Goal: Task Accomplishment & Management: Manage account settings

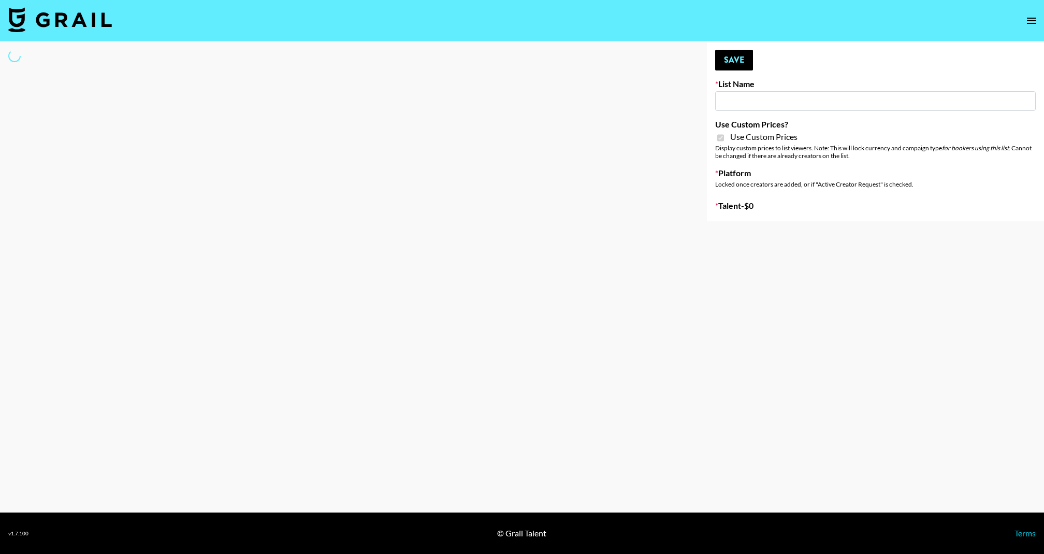
type input "Redence Beauty"
checkbox input "true"
select select "Brand"
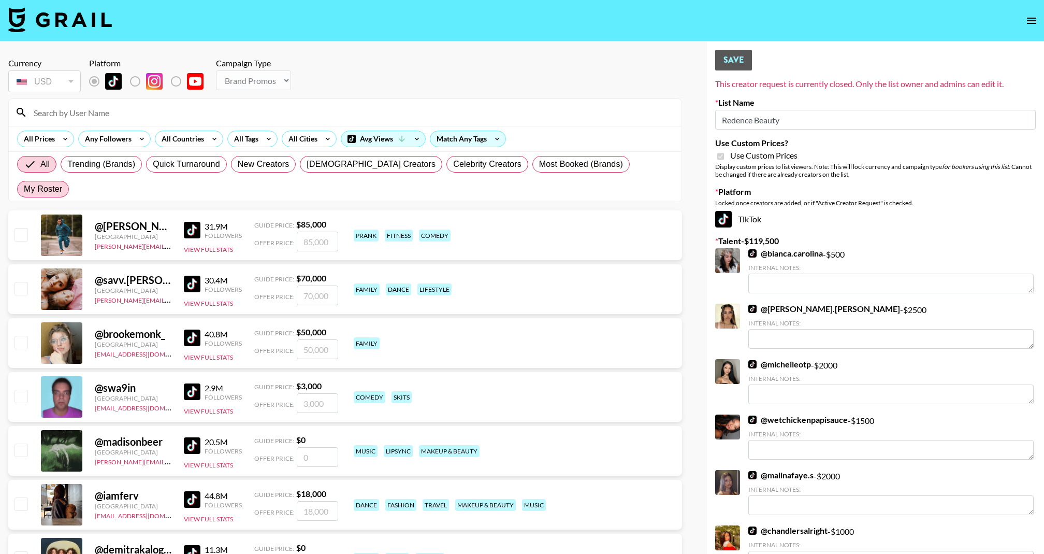
click at [69, 181] on label "My Roster" at bounding box center [43, 189] width 52 height 17
click at [24, 189] on input "My Roster" at bounding box center [24, 189] width 0 height 0
radio input "true"
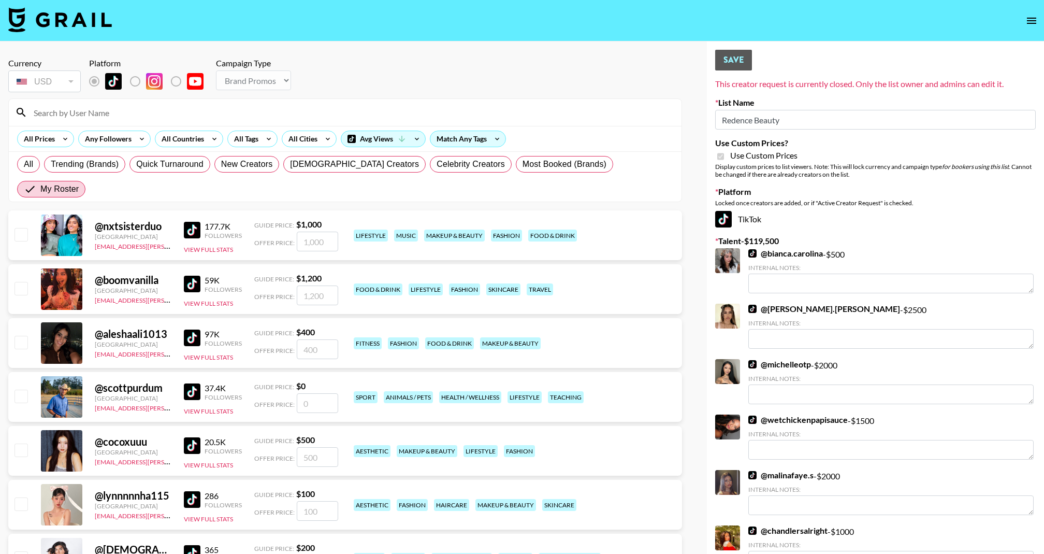
click at [15, 226] on div at bounding box center [20, 235] width 16 height 18
click at [15, 228] on input "checkbox" at bounding box center [21, 234] width 12 height 12
checkbox input "true"
type input "1000"
click at [23, 282] on input "checkbox" at bounding box center [21, 288] width 12 height 12
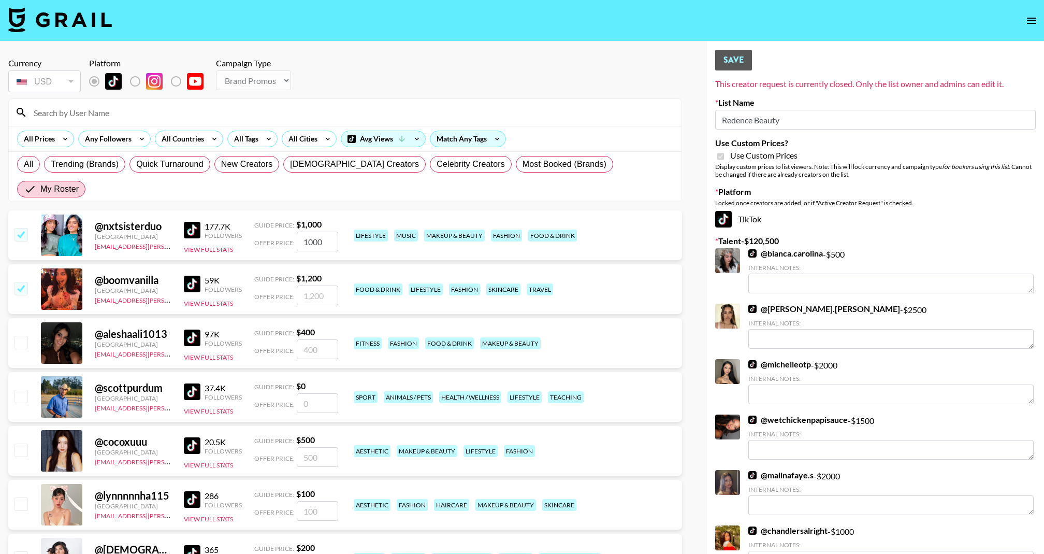
checkbox input "true"
type input "1200"
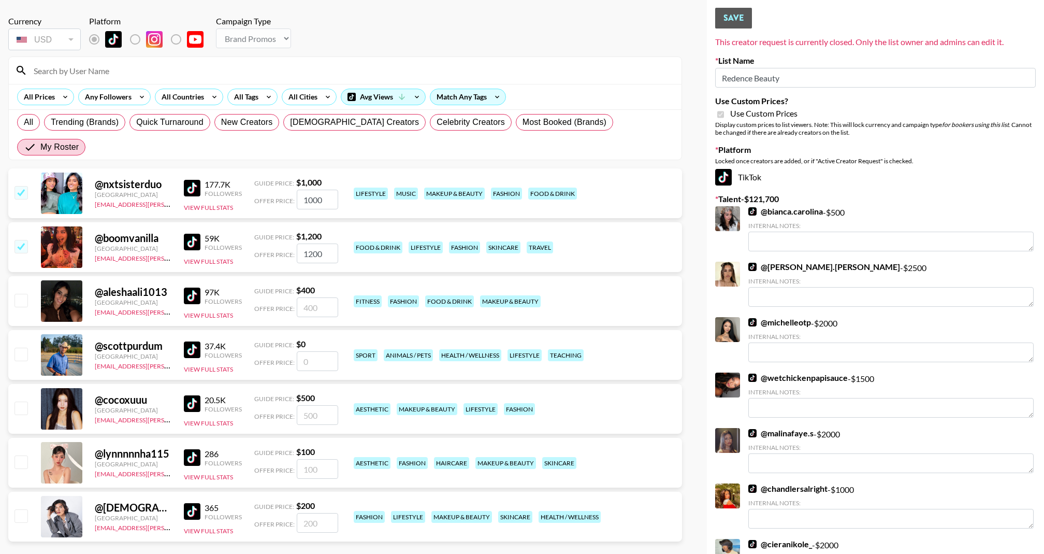
scroll to position [67, 0]
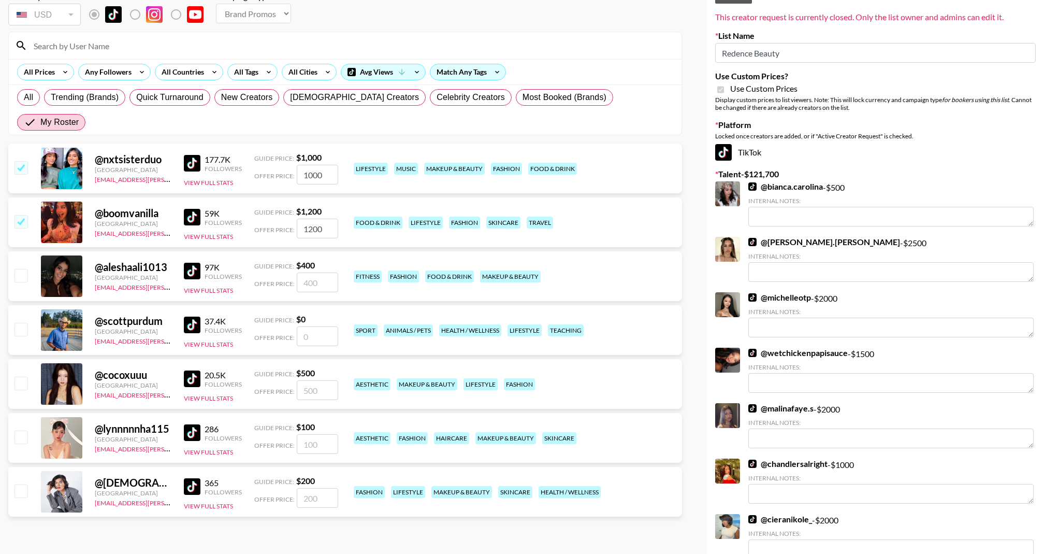
click at [30, 258] on div "@ aleshaali1013 United States my.hoang@grail-talent.com 97K Followers View Full…" at bounding box center [345, 276] width 674 height 50
click at [23, 269] on input "checkbox" at bounding box center [21, 275] width 12 height 12
checkbox input "true"
type input "400"
click at [27, 321] on div at bounding box center [20, 330] width 16 height 18
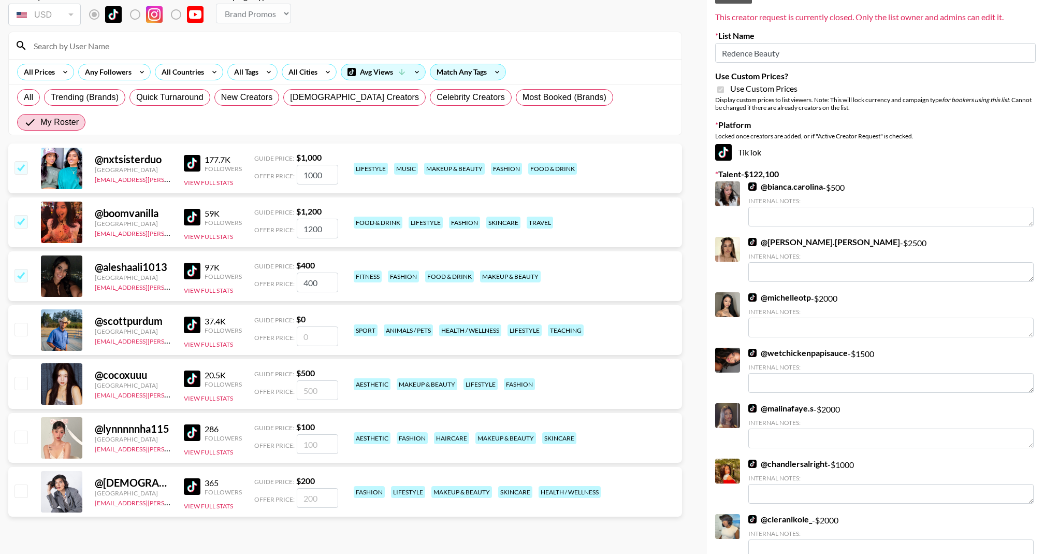
click at [21, 377] on input "checkbox" at bounding box center [21, 383] width 12 height 12
checkbox input "true"
type input "500"
click at [22, 430] on input "checkbox" at bounding box center [21, 436] width 12 height 12
checkbox input "true"
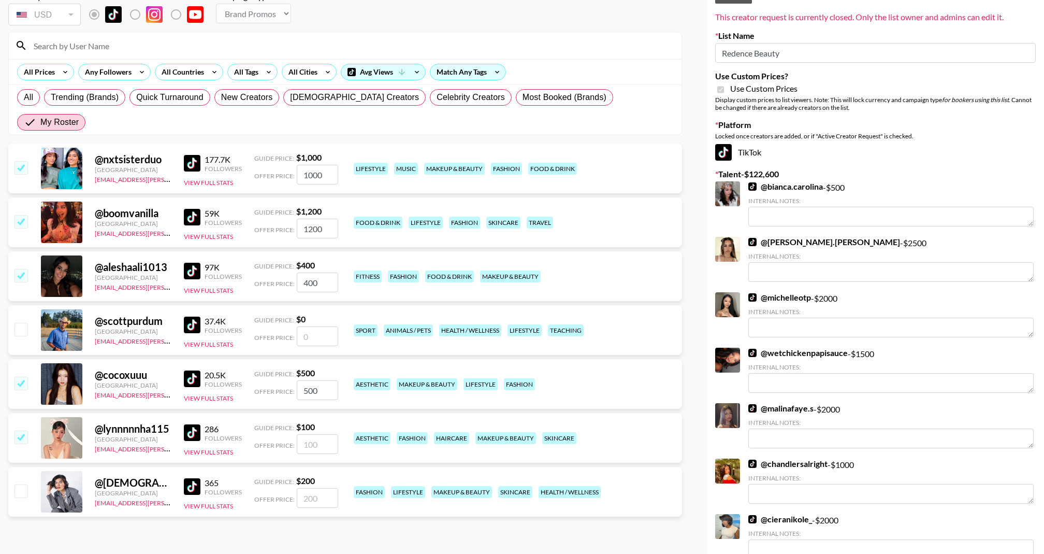
type input "100"
drag, startPoint x: 25, startPoint y: 369, endPoint x: 25, endPoint y: 362, distance: 7.3
click at [25, 369] on div "@ cocoxuuu United States my.hoang@grail-talent.com 20.5K Followers View Full St…" at bounding box center [345, 384] width 674 height 50
click at [25, 377] on input "checkbox" at bounding box center [21, 383] width 12 height 12
checkbox input "false"
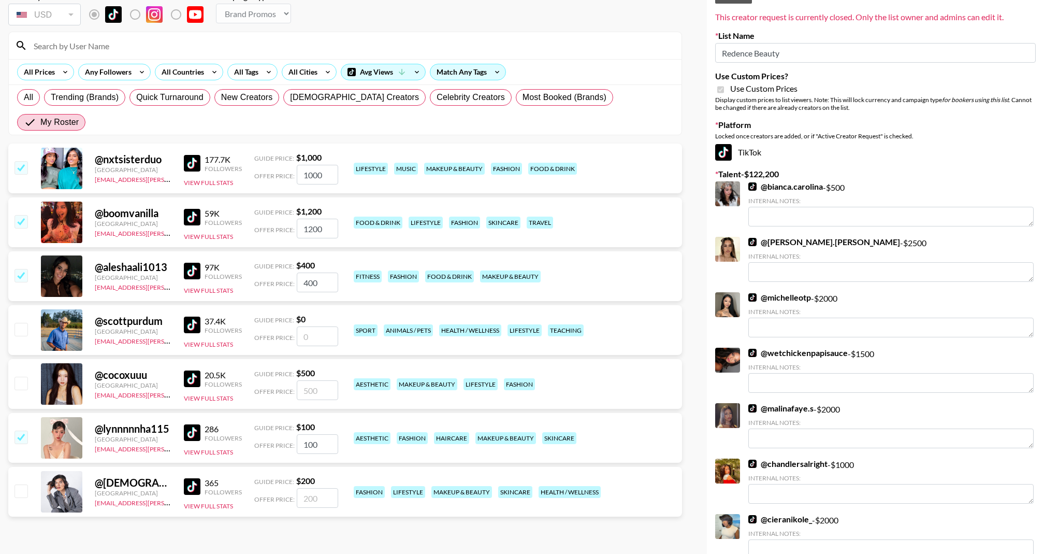
click at [24, 484] on input "checkbox" at bounding box center [21, 490] width 12 height 12
checkbox input "true"
type input "200"
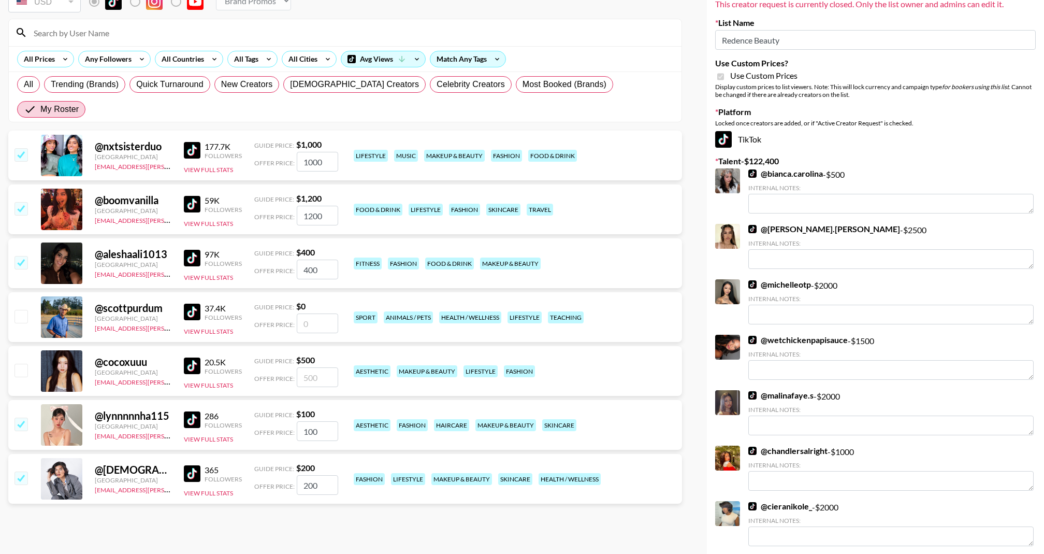
scroll to position [73, 0]
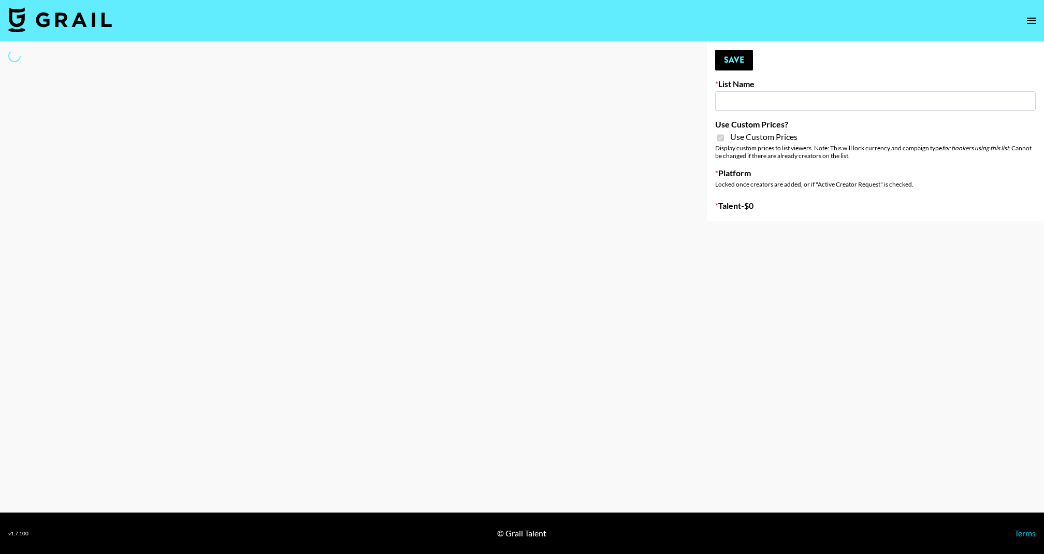
type input "Dime Beauty"
checkbox input "true"
select select "Brand"
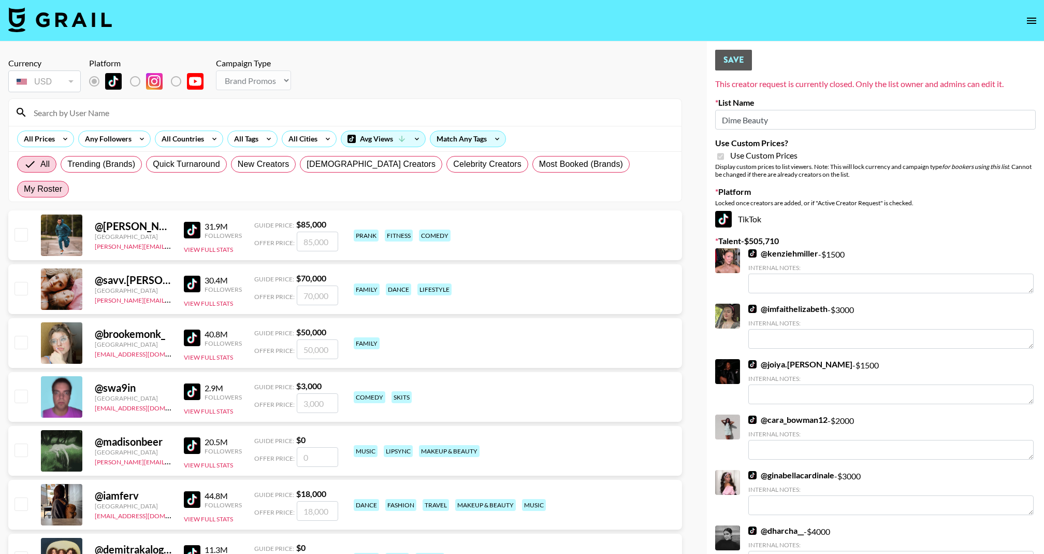
click at [62, 183] on span "My Roster" at bounding box center [43, 189] width 38 height 12
click at [24, 189] on input "My Roster" at bounding box center [24, 189] width 0 height 0
radio input "true"
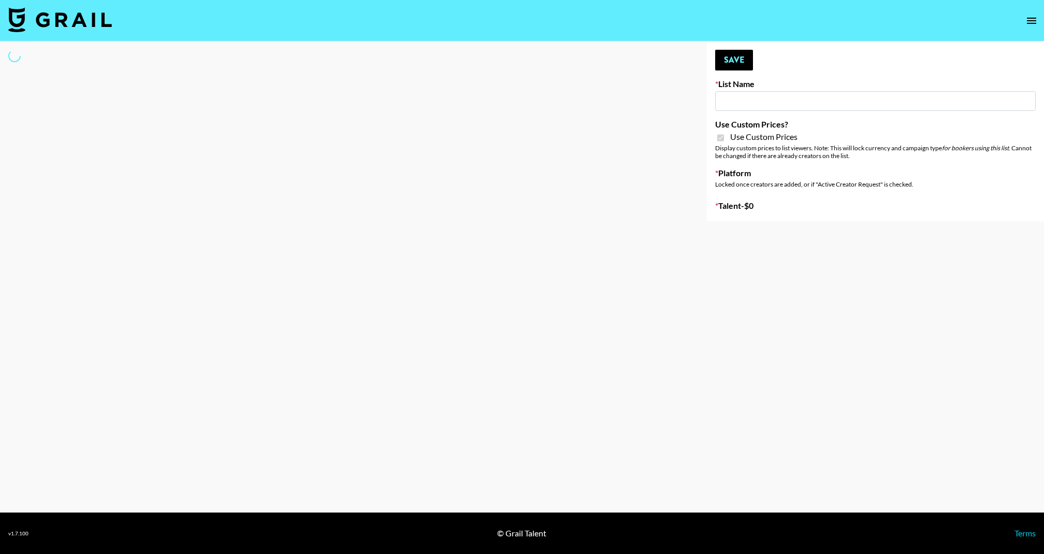
type input "Laifen (TikTok)"
checkbox input "true"
select select "Brand"
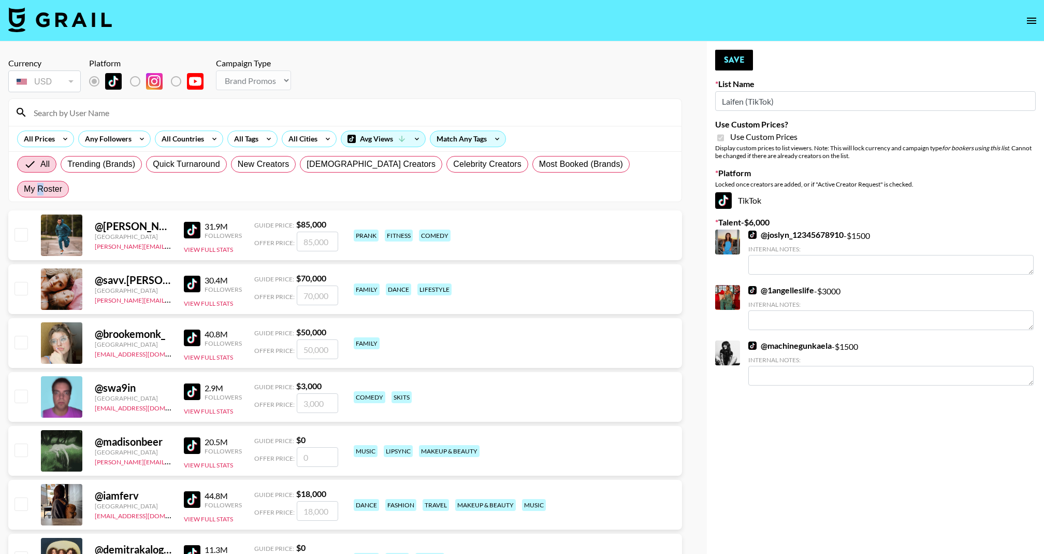
click at [62, 183] on span "My Roster" at bounding box center [43, 189] width 38 height 12
click at [24, 189] on input "My Roster" at bounding box center [24, 189] width 0 height 0
radio input "true"
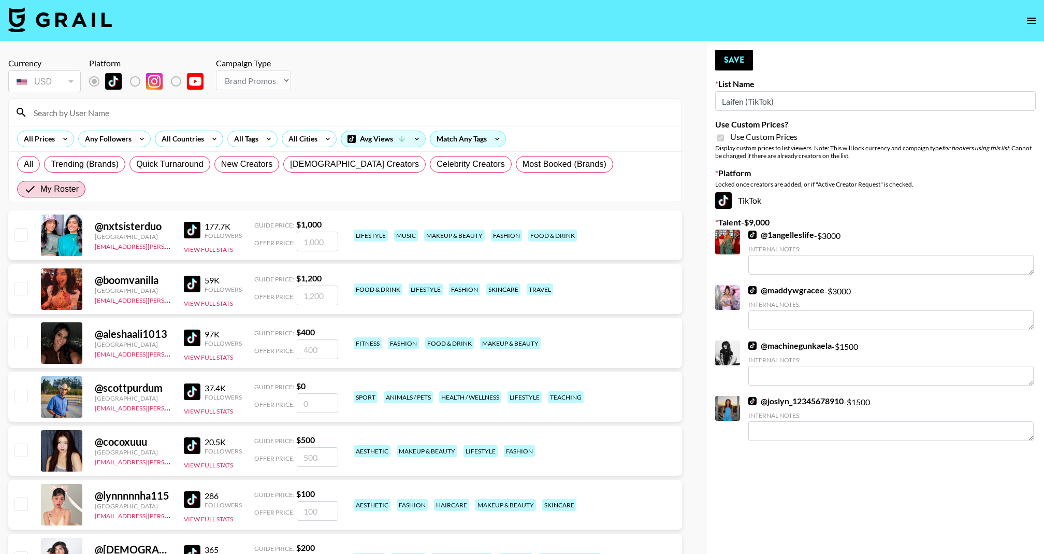
click at [16, 228] on input "checkbox" at bounding box center [21, 234] width 12 height 12
checkbox input "true"
type input "1000"
click at [19, 282] on input "checkbox" at bounding box center [21, 288] width 12 height 12
checkbox input "true"
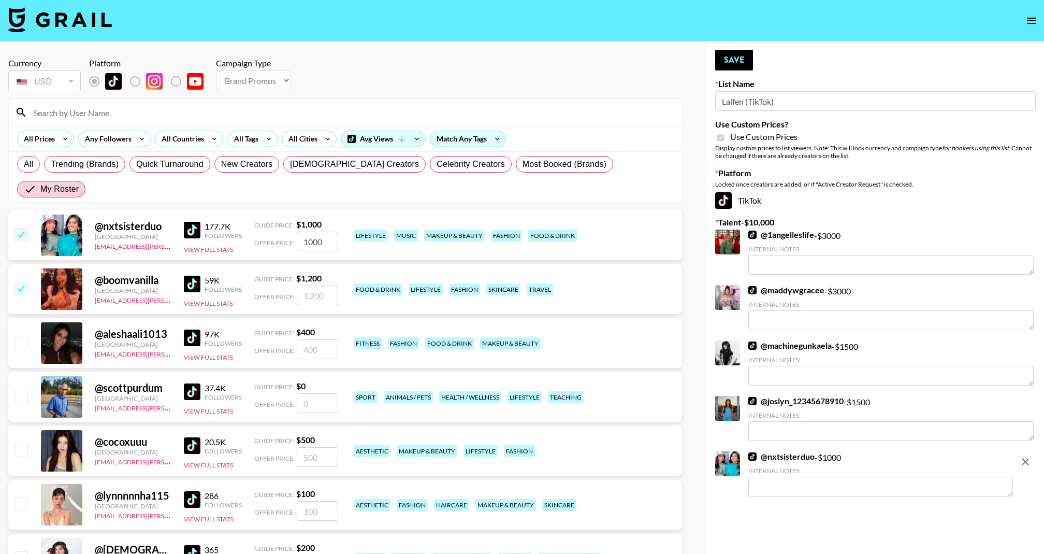
type input "1200"
checkbox input "false"
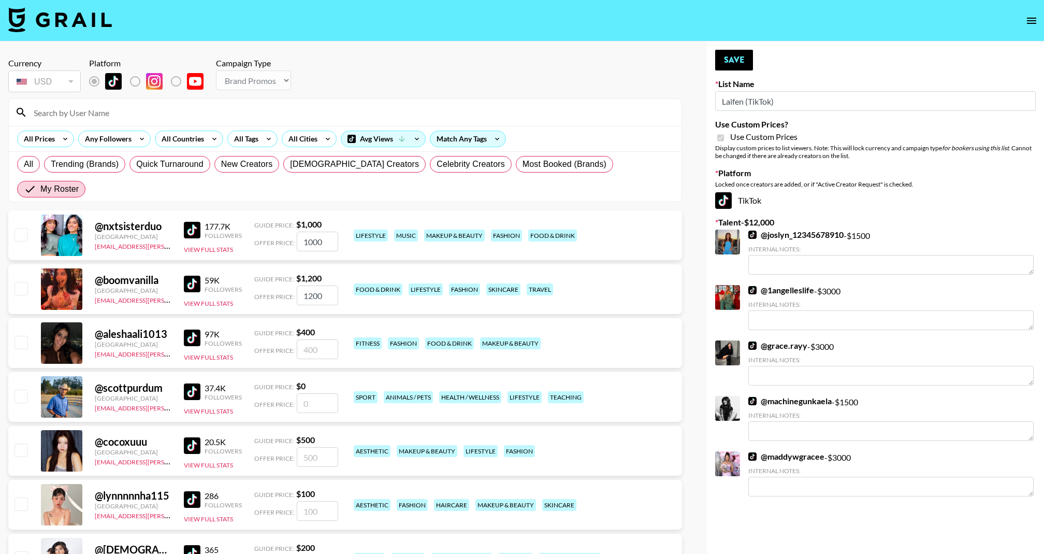
click at [18, 282] on input "checkbox" at bounding box center [21, 288] width 12 height 12
click at [24, 228] on div "@ nxtsisterduo Canada my.hoang@grail-talent.com 177.7K Followers View Full Stat…" at bounding box center [345, 235] width 674 height 50
checkbox input "false"
click at [22, 228] on input "checkbox" at bounding box center [21, 234] width 12 height 12
checkbox input "true"
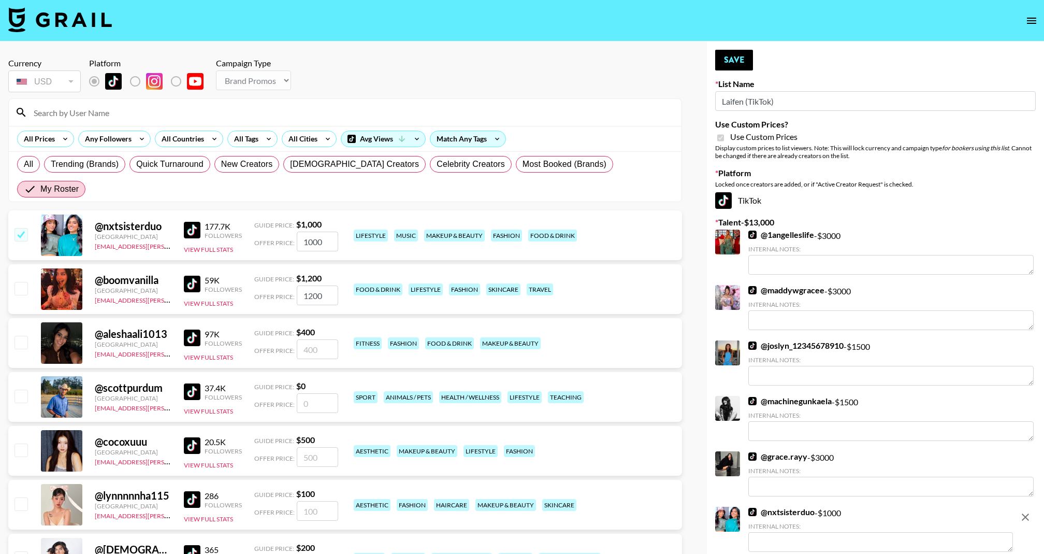
click at [17, 336] on input "checkbox" at bounding box center [21, 342] width 12 height 12
checkbox input "true"
type input "400"
click at [26, 280] on div at bounding box center [20, 289] width 16 height 18
click at [22, 282] on input "checkbox" at bounding box center [21, 288] width 12 height 12
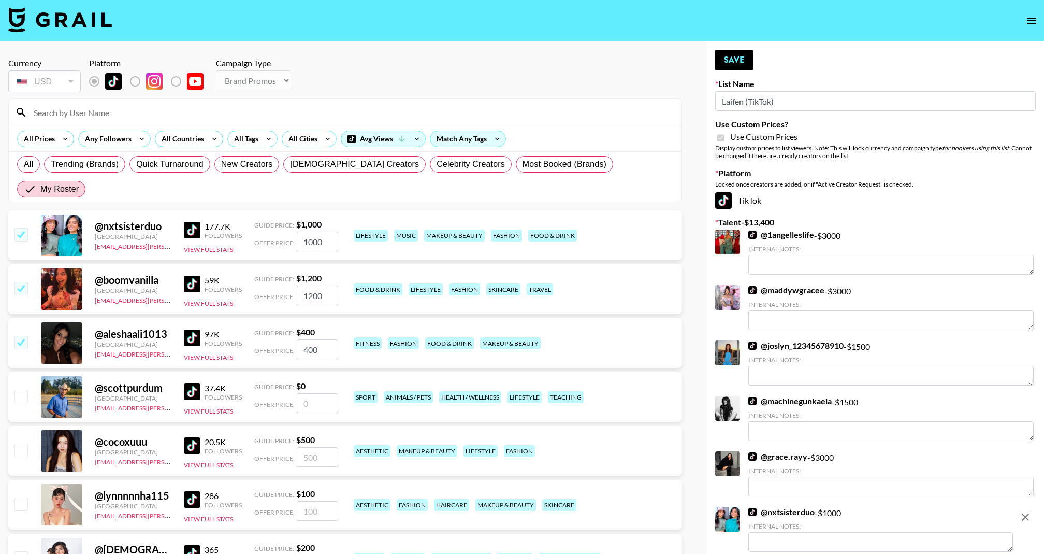
checkbox input "true"
checkbox input "false"
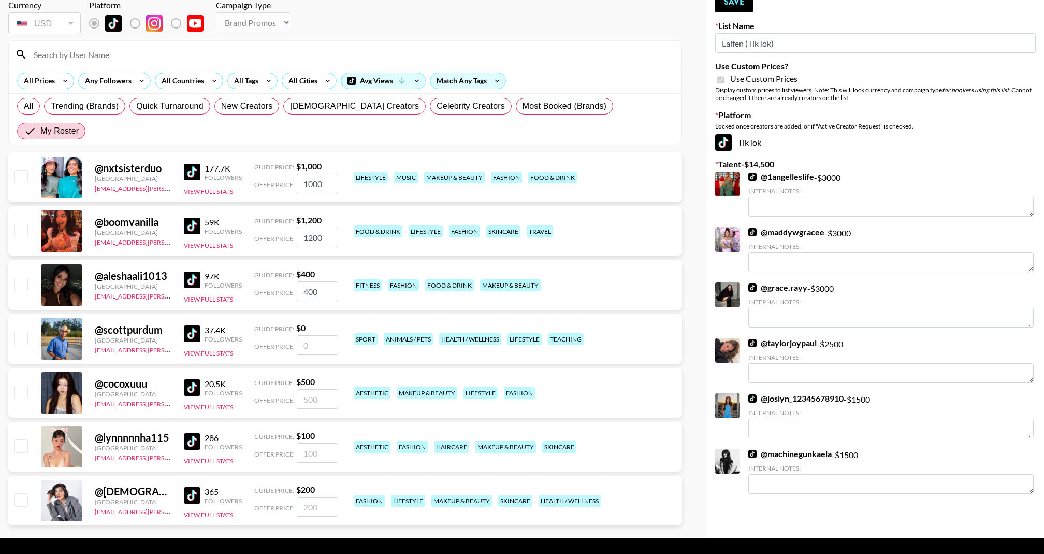
click at [19, 385] on input "checkbox" at bounding box center [21, 391] width 12 height 12
checkbox input "true"
type input "500"
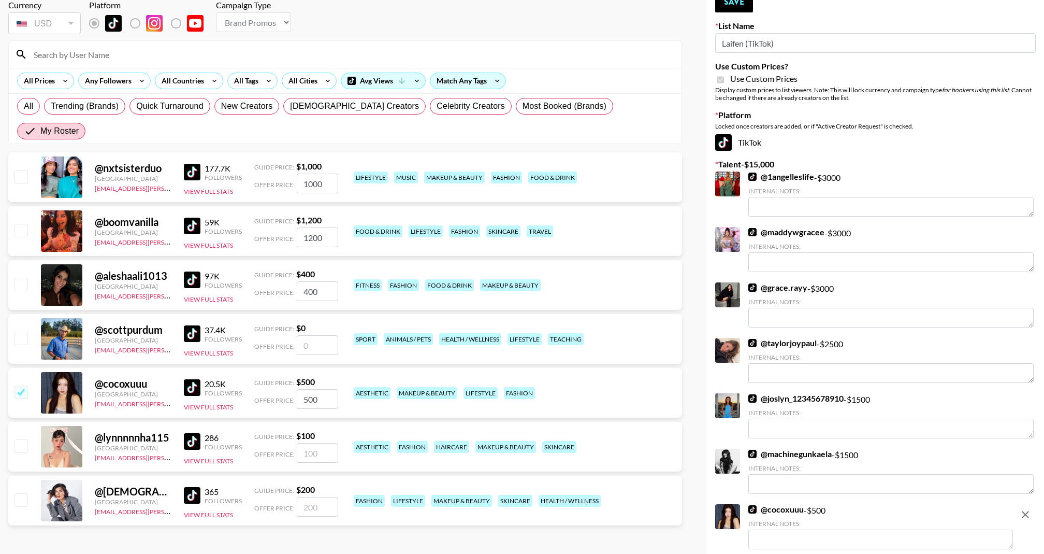
click at [19, 476] on div "@ chrsfranz United States my.hoang@grail-talent.com 365 Followers View Full Sta…" at bounding box center [345, 501] width 674 height 50
click at [24, 493] on input "checkbox" at bounding box center [21, 499] width 12 height 12
checkbox input "true"
type input "200"
checkbox input "false"
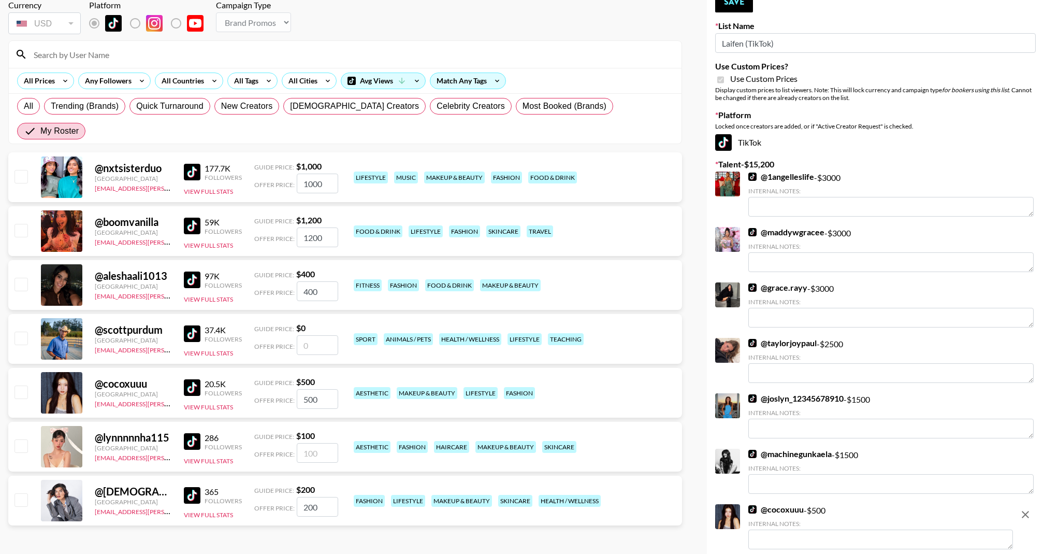
checkbox input "false"
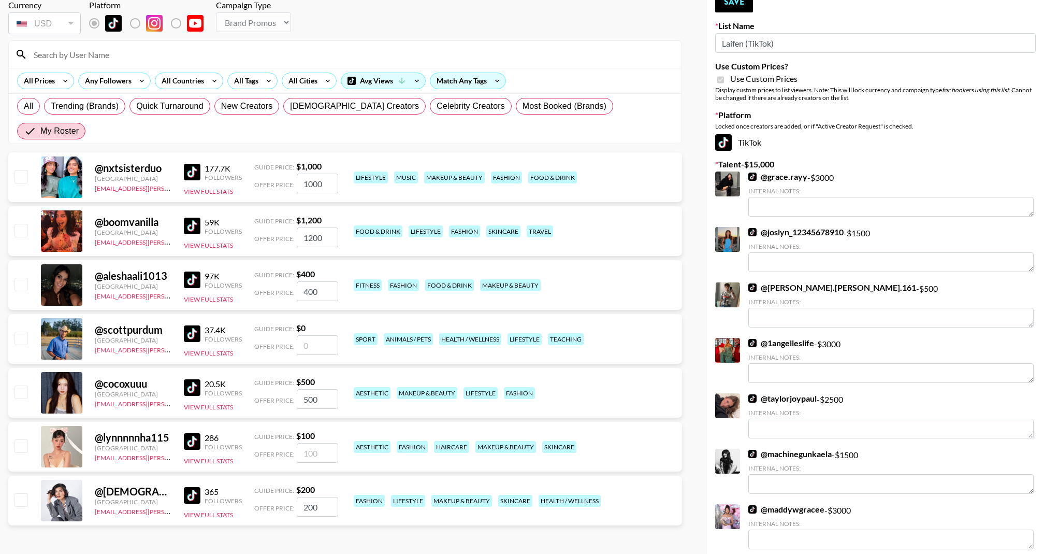
click at [17, 422] on div "@ lynnnnnha115 United States my.hoang@grail-talent.com 286 Followers View Full …" at bounding box center [345, 447] width 674 height 50
click at [22, 439] on input "checkbox" at bounding box center [21, 445] width 12 height 12
checkbox input "true"
type input "100"
click at [28, 370] on div "@ cocoxuuu United States my.hoang@grail-talent.com 20.5K Followers View Full St…" at bounding box center [345, 393] width 674 height 50
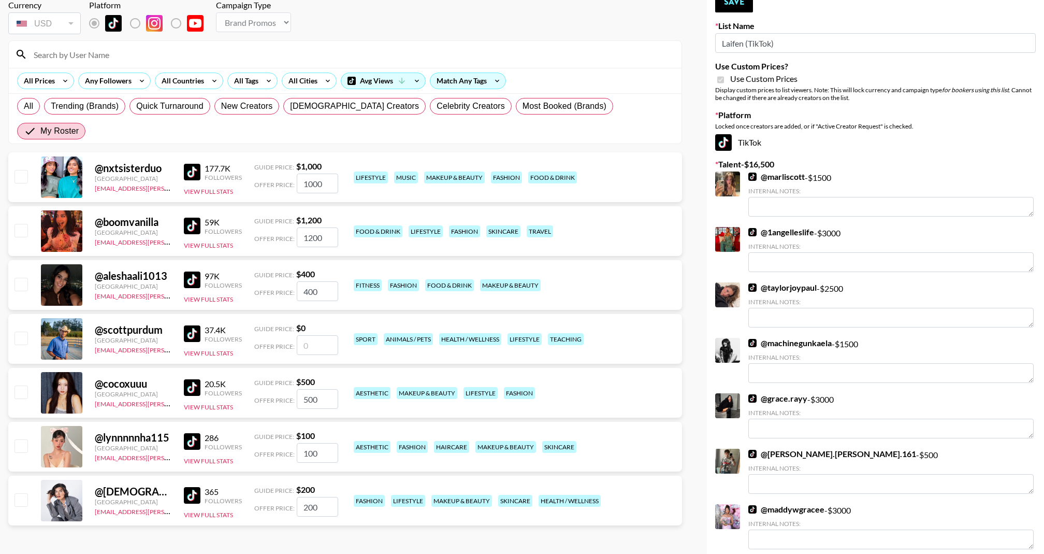
click at [25, 439] on input "checkbox" at bounding box center [21, 445] width 12 height 12
checkbox input "true"
click at [26, 385] on input "checkbox" at bounding box center [21, 391] width 12 height 12
checkbox input "true"
click at [19, 493] on input "checkbox" at bounding box center [21, 499] width 12 height 12
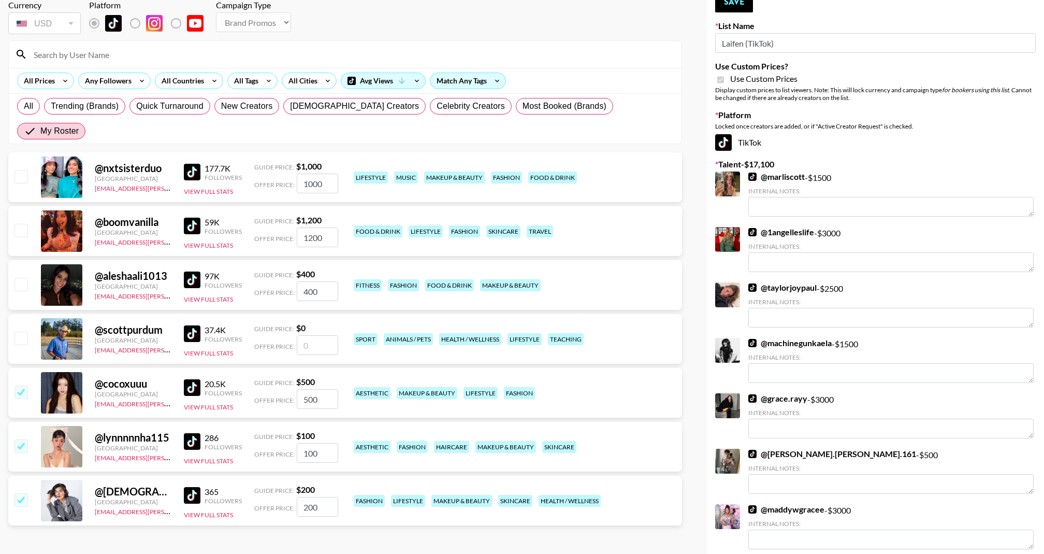
checkbox input "true"
click at [22, 384] on div at bounding box center [20, 393] width 16 height 18
click at [21, 385] on input "checkbox" at bounding box center [21, 391] width 12 height 12
checkbox input "false"
click at [20, 278] on input "checkbox" at bounding box center [21, 284] width 12 height 12
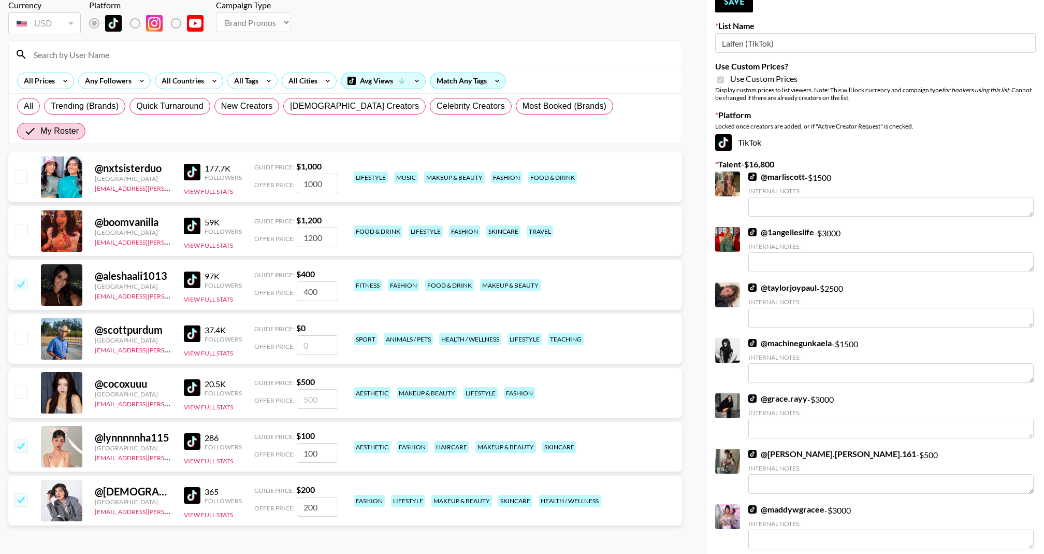
checkbox input "true"
click at [22, 224] on input "checkbox" at bounding box center [21, 230] width 12 height 12
checkbox input "false"
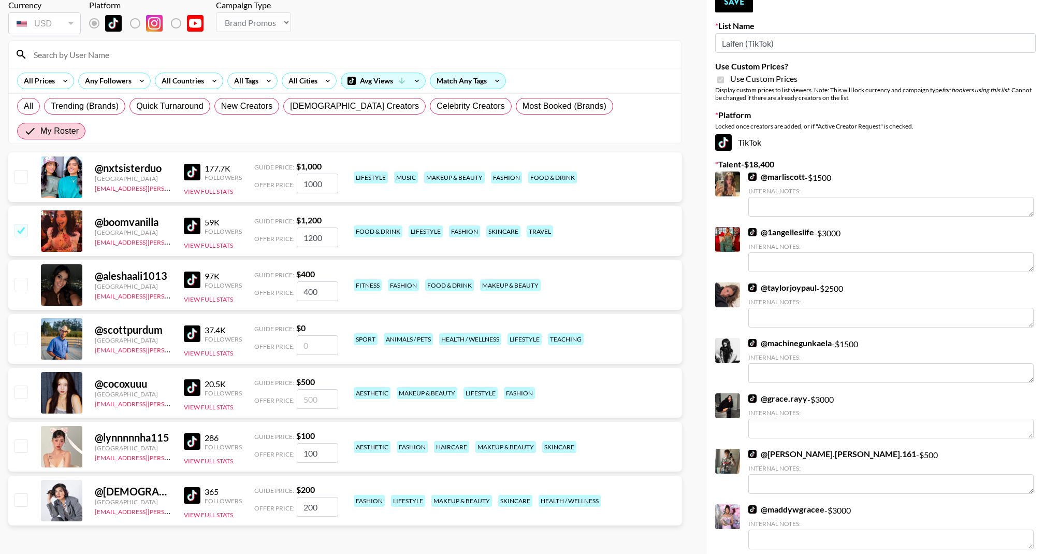
checkbox input "false"
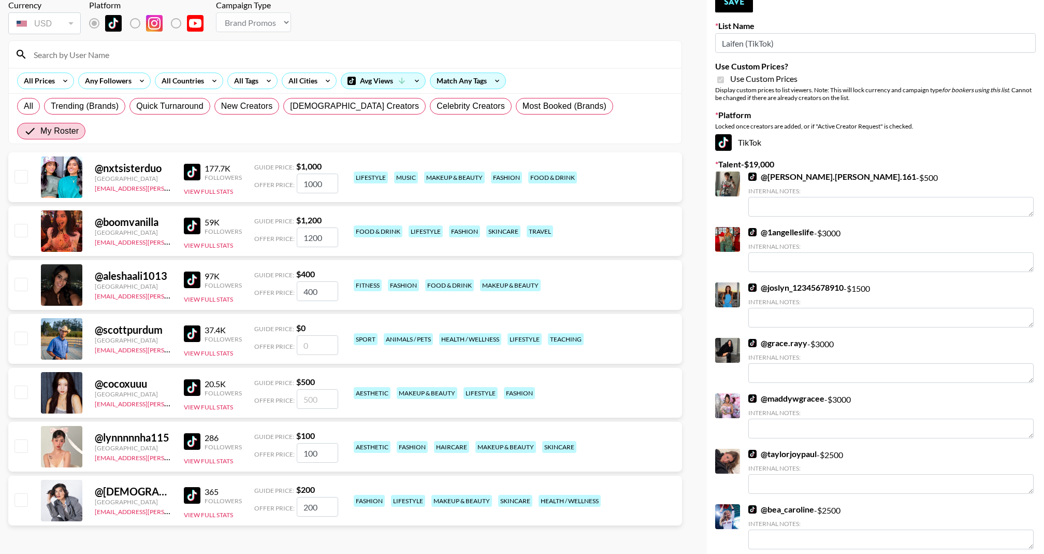
click at [25, 170] on input "checkbox" at bounding box center [21, 176] width 12 height 12
checkbox input "true"
click at [21, 224] on input "checkbox" at bounding box center [21, 230] width 12 height 12
checkbox input "true"
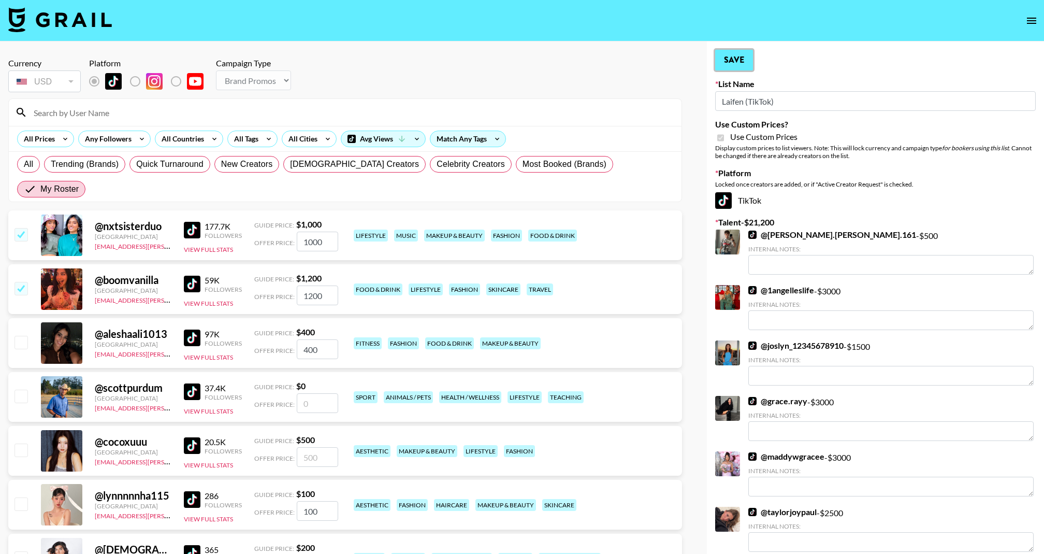
click at [740, 63] on button "Save" at bounding box center [734, 60] width 38 height 21
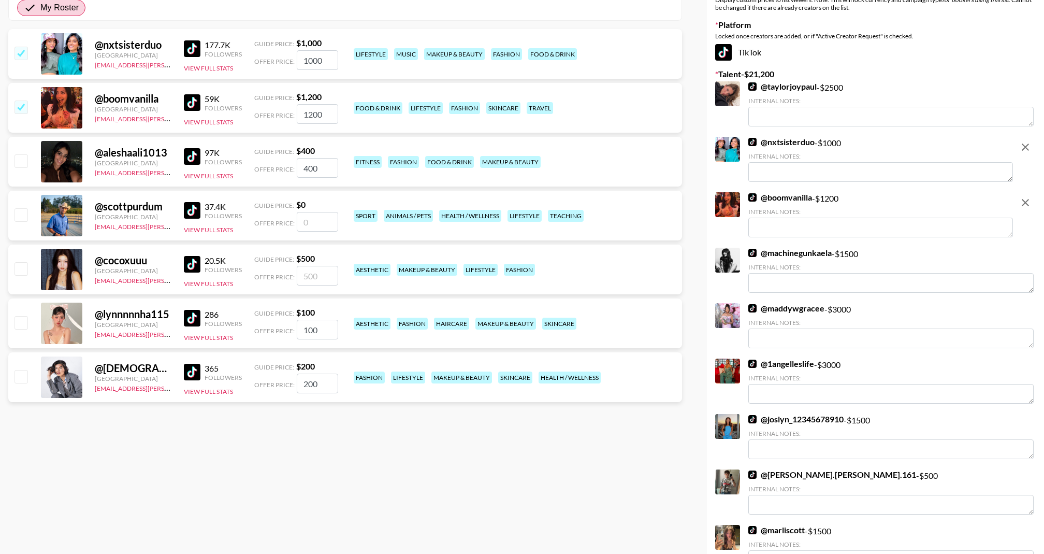
scroll to position [268, 0]
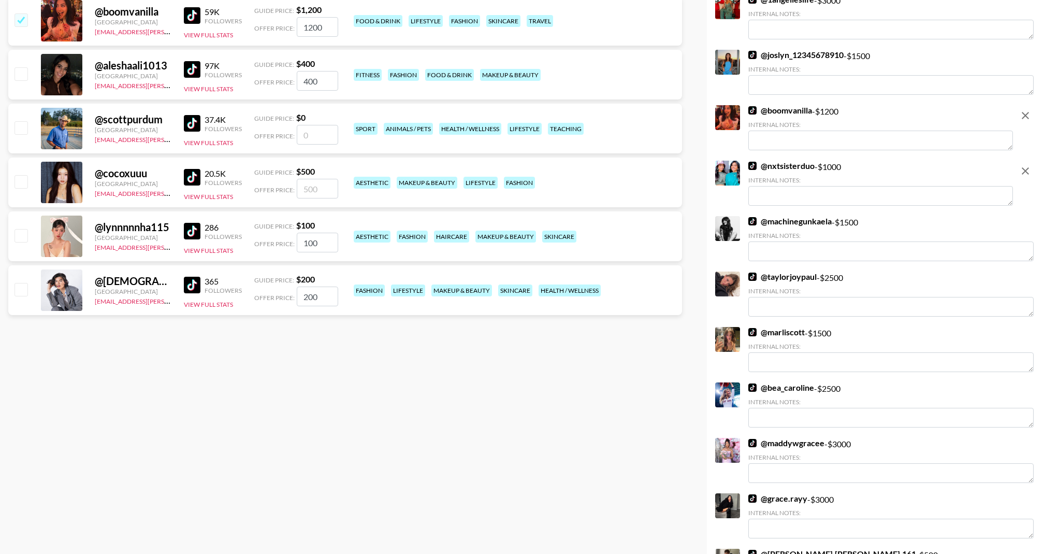
click at [23, 211] on div "@ lynnnnnha115 United States my.hoang@grail-talent.com 286 Followers View Full …" at bounding box center [345, 236] width 674 height 50
click at [23, 229] on input "checkbox" at bounding box center [21, 235] width 12 height 12
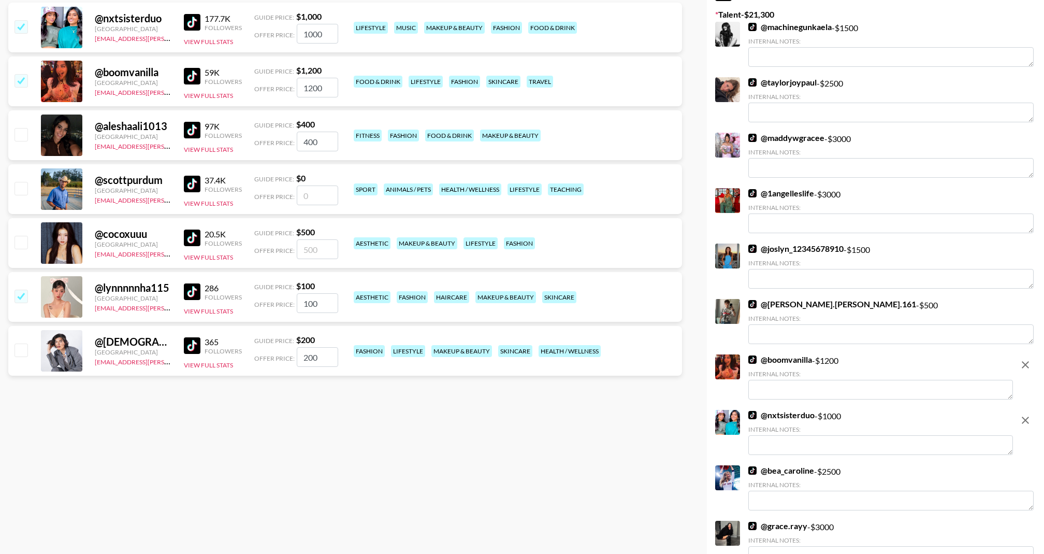
scroll to position [199, 0]
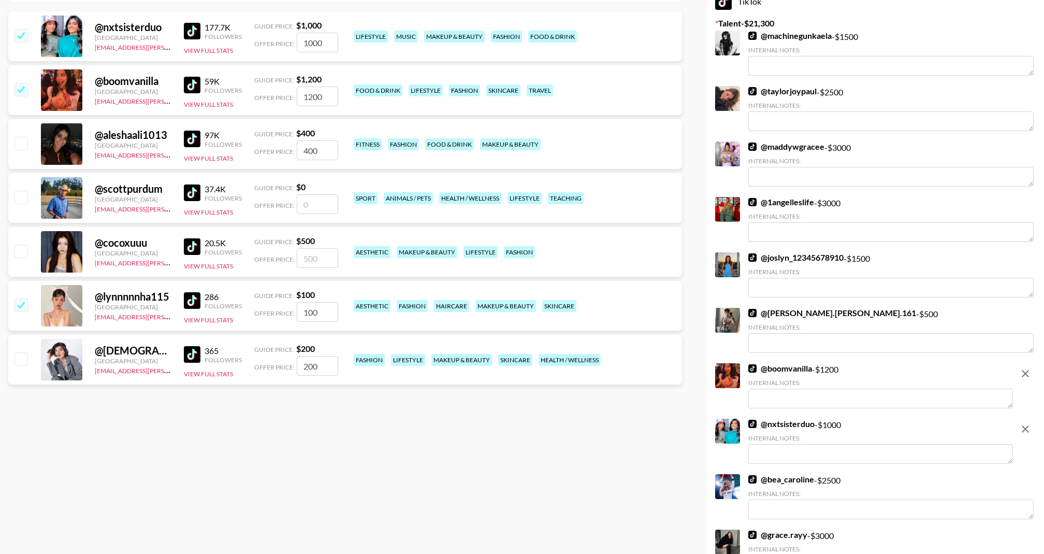
click at [23, 135] on div at bounding box center [20, 144] width 16 height 18
checkbox input "false"
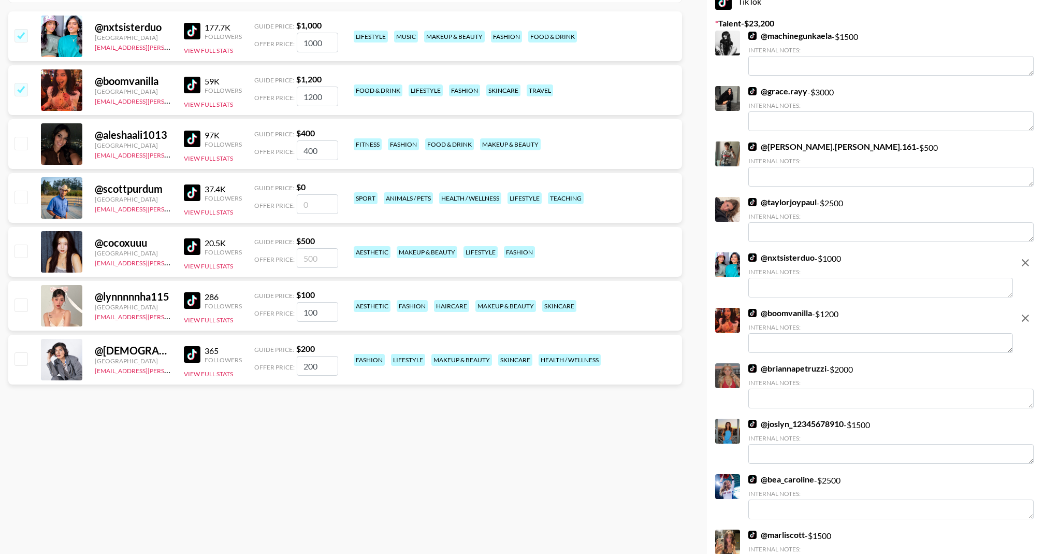
drag, startPoint x: 23, startPoint y: 124, endPoint x: 23, endPoint y: 119, distance: 5.7
click at [23, 137] on input "checkbox" at bounding box center [21, 143] width 12 height 12
checkbox input "true"
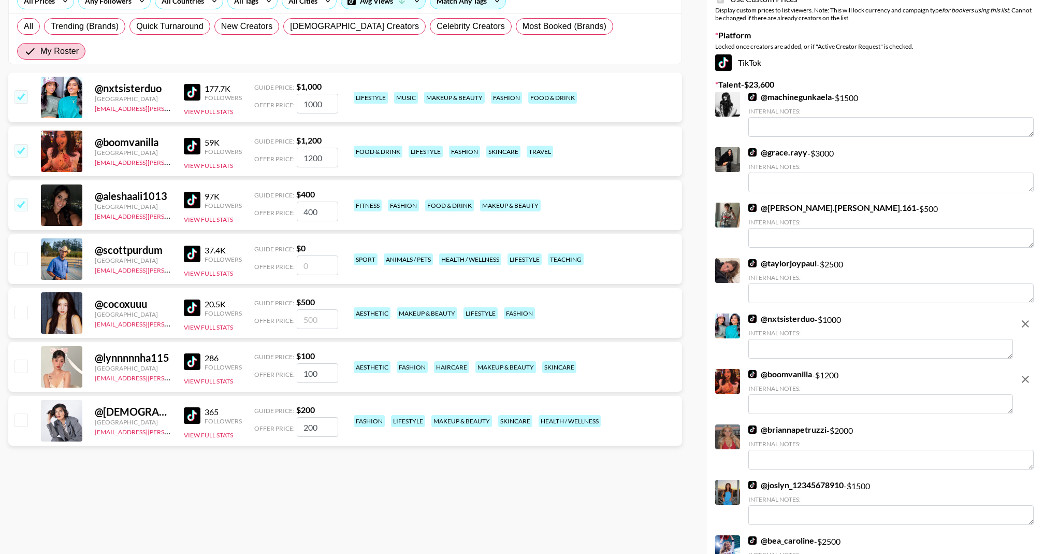
scroll to position [106, 0]
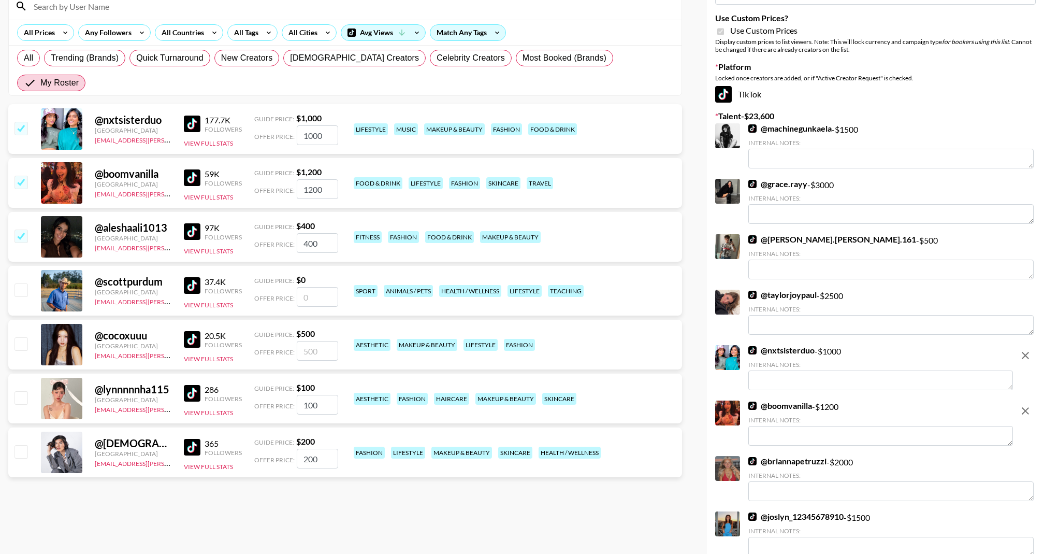
click at [21, 176] on input "checkbox" at bounding box center [21, 182] width 12 height 12
checkbox input "false"
click at [20, 114] on div "@ nxtsisterduo Canada my.hoang@grail-talent.com 177.7K Followers View Full Stat…" at bounding box center [345, 129] width 674 height 50
click at [19, 122] on input "checkbox" at bounding box center [21, 128] width 12 height 12
checkbox input "false"
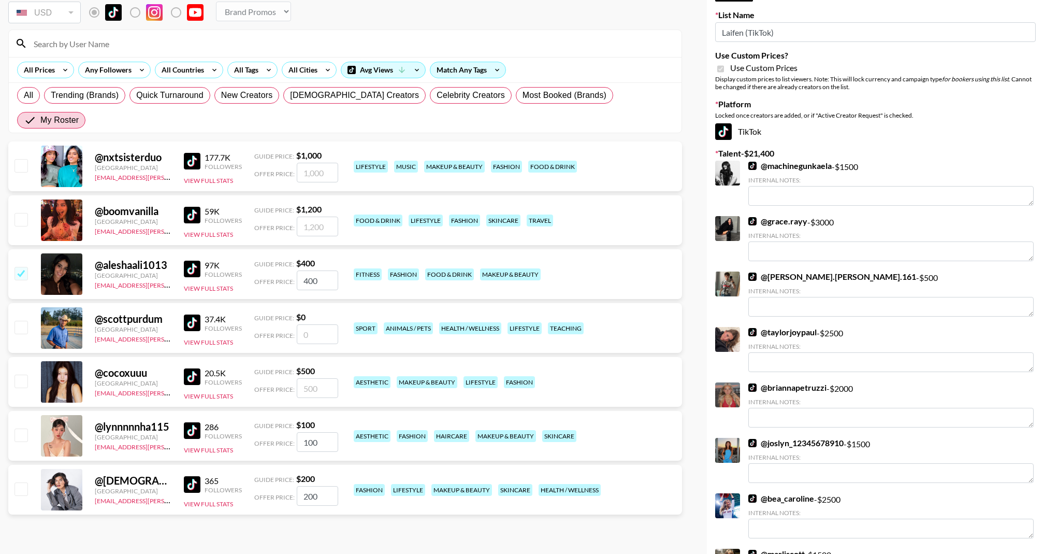
scroll to position [19, 0]
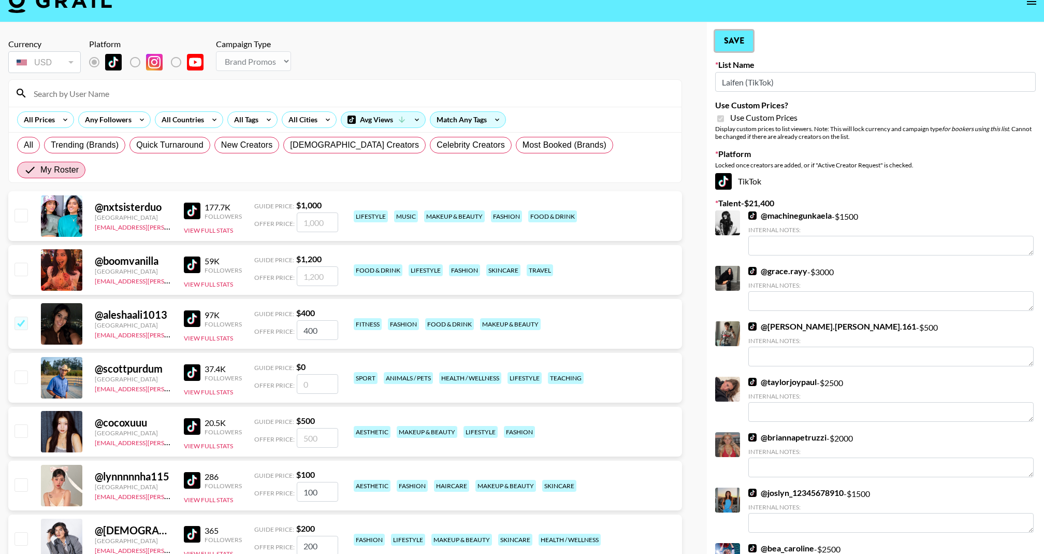
click at [738, 42] on button "Save" at bounding box center [734, 41] width 38 height 21
checkbox input "true"
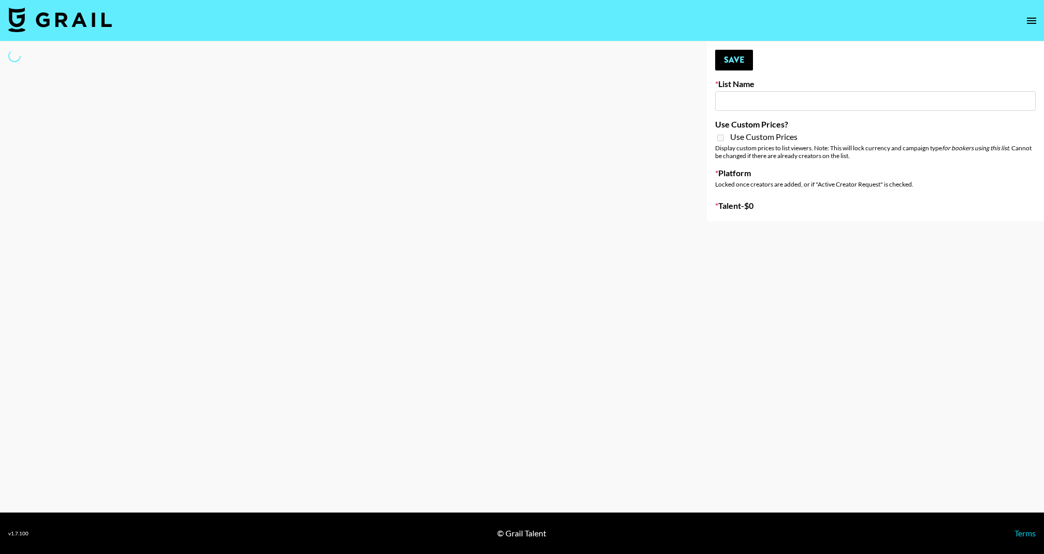
type input "[PERSON_NAME] (IG)"
select select "Song"
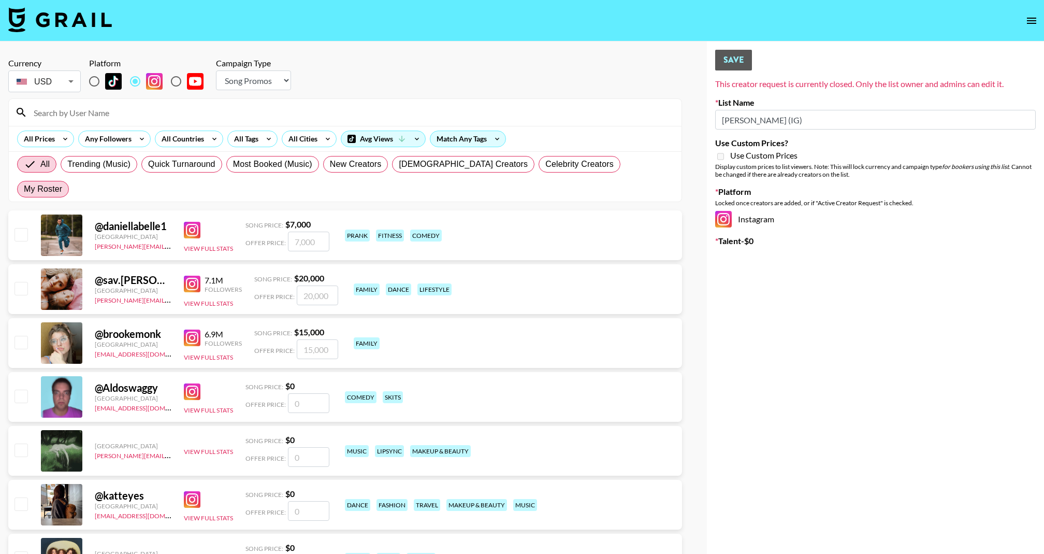
click at [62, 183] on span "My Roster" at bounding box center [43, 189] width 38 height 12
click at [24, 189] on input "My Roster" at bounding box center [24, 189] width 0 height 0
radio input "true"
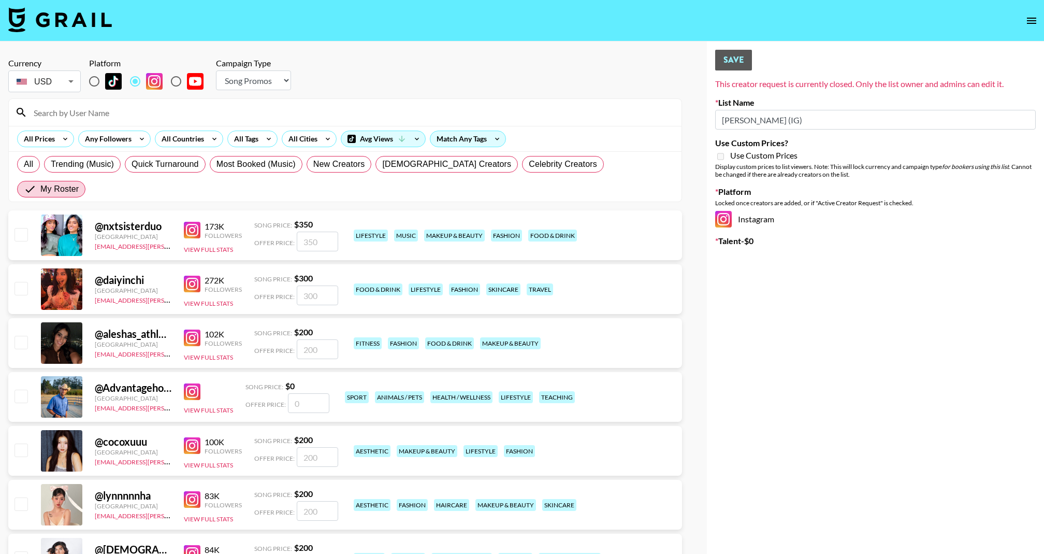
click at [24, 273] on div "@ daiyinchi [GEOGRAPHIC_DATA] [EMAIL_ADDRESS][PERSON_NAME][DOMAIN_NAME] 272K Fo…" at bounding box center [345, 289] width 674 height 50
click at [23, 282] on input "checkbox" at bounding box center [21, 288] width 12 height 12
checkbox input "true"
type input "300"
click at [24, 336] on input "checkbox" at bounding box center [21, 342] width 12 height 12
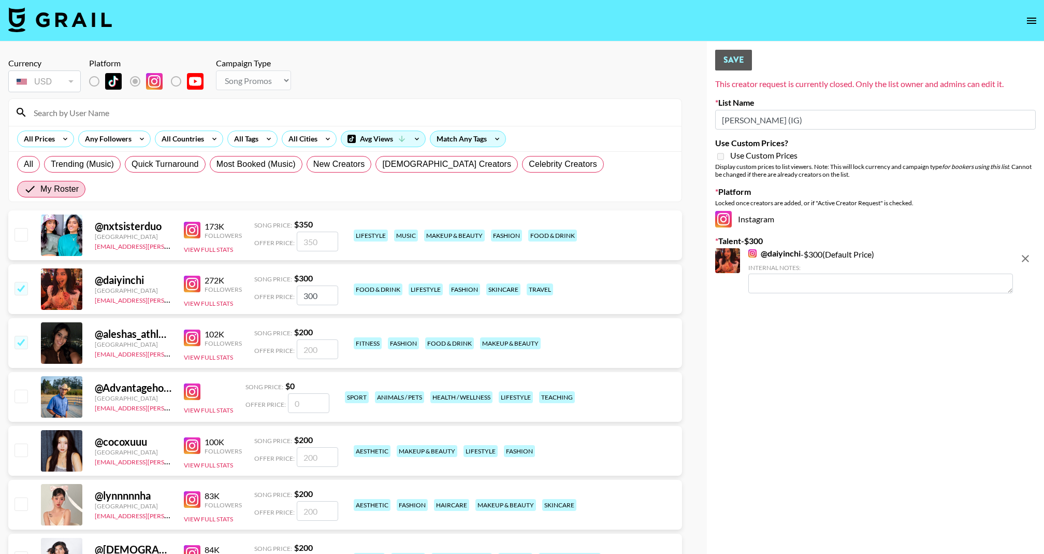
checkbox input "true"
type input "200"
click at [24, 336] on input "checkbox" at bounding box center [21, 342] width 12 height 12
checkbox input "false"
click at [24, 336] on input "checkbox" at bounding box center [21, 342] width 12 height 12
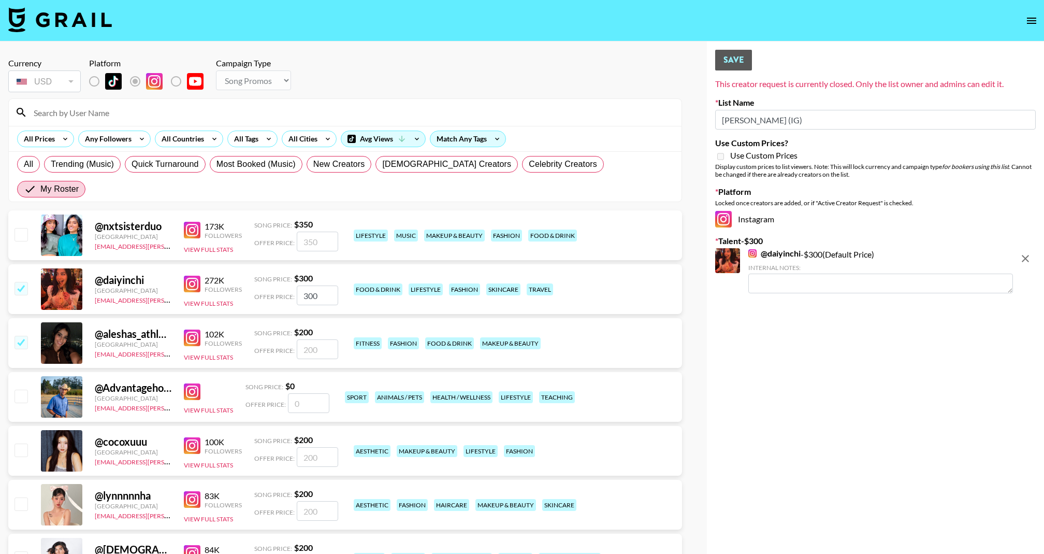
checkbox input "true"
type input "200"
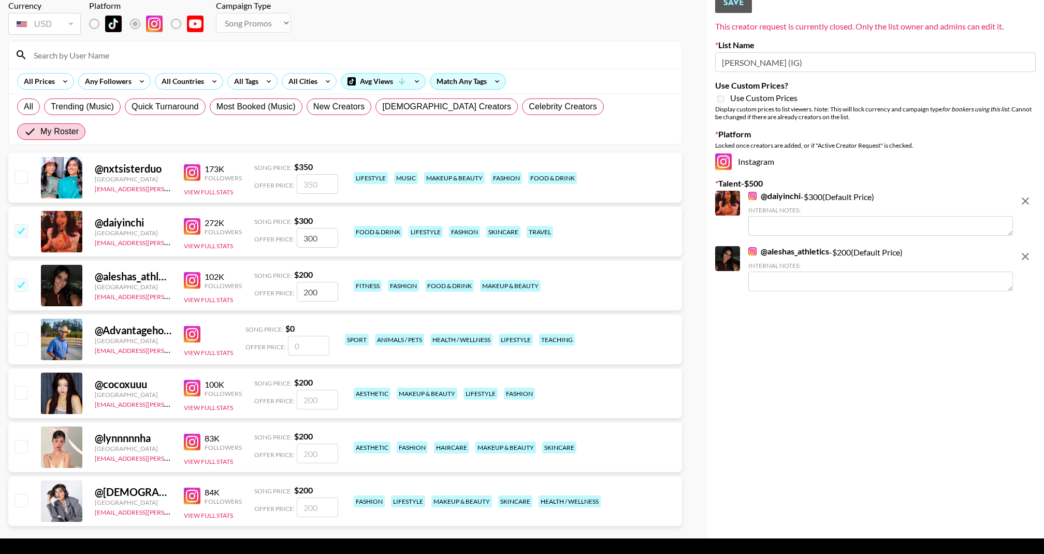
click at [33, 423] on div "@ lynnnnnha [GEOGRAPHIC_DATA] [EMAIL_ADDRESS][PERSON_NAME][DOMAIN_NAME] 83K Fol…" at bounding box center [345, 447] width 674 height 50
click at [25, 494] on input "checkbox" at bounding box center [21, 500] width 12 height 12
checkbox input "true"
type input "200"
click at [25, 494] on input "checkbox" at bounding box center [21, 500] width 12 height 12
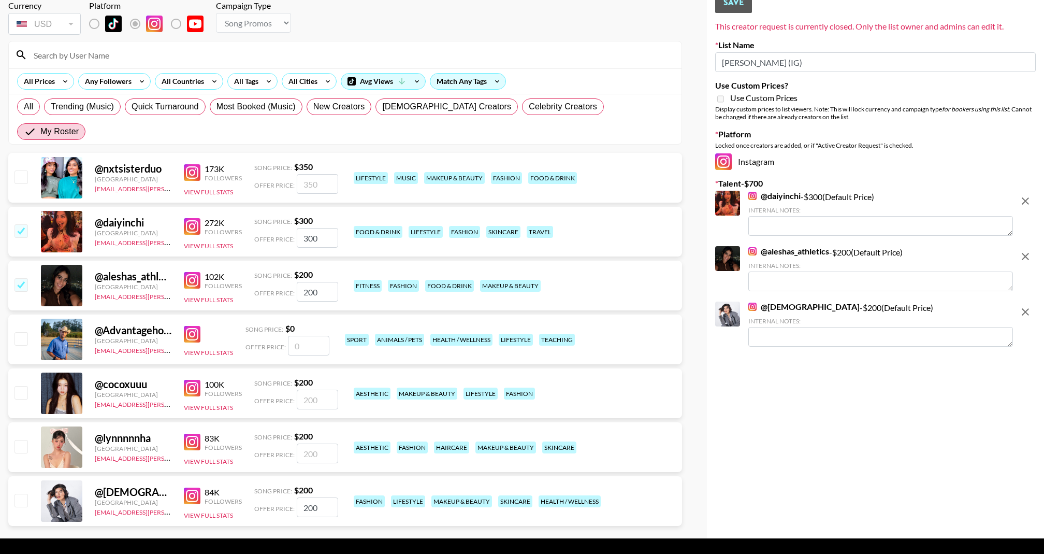
checkbox input "false"
click at [24, 494] on input "checkbox" at bounding box center [21, 500] width 12 height 12
checkbox input "true"
type input "200"
